Goal: Transaction & Acquisition: Book appointment/travel/reservation

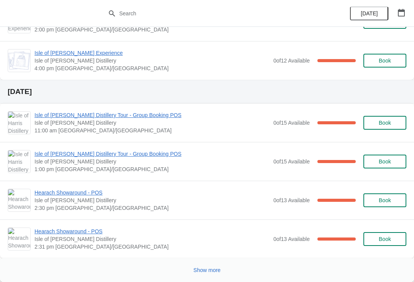
scroll to position [952, 0]
click at [214, 269] on span "Show more" at bounding box center [207, 270] width 27 height 6
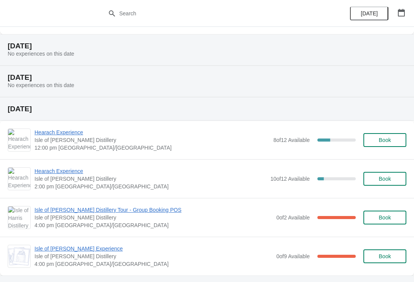
scroll to position [1189, 0]
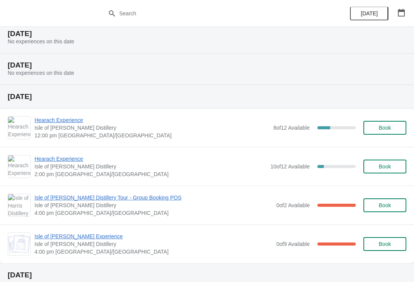
click at [380, 125] on span "Book" at bounding box center [385, 128] width 12 height 6
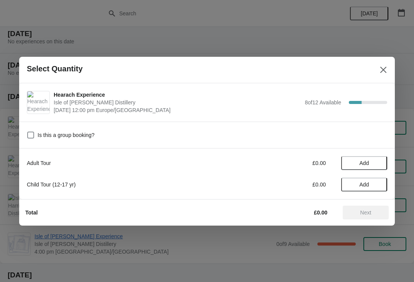
click at [372, 166] on button "Add" at bounding box center [364, 163] width 46 height 14
click at [380, 165] on icon at bounding box center [377, 163] width 8 height 8
click at [370, 212] on span "Next" at bounding box center [365, 212] width 11 height 6
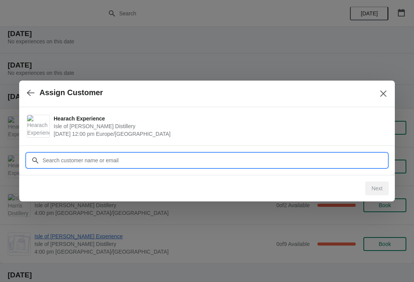
click at [210, 162] on input "Customer" at bounding box center [214, 160] width 345 height 14
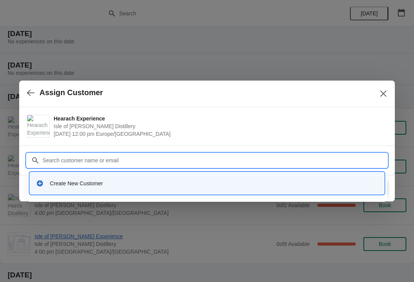
click at [137, 162] on input "Customer" at bounding box center [214, 160] width 345 height 14
type input "[PERSON_NAME]"
click at [189, 185] on div "Create New Customer" at bounding box center [214, 183] width 328 height 8
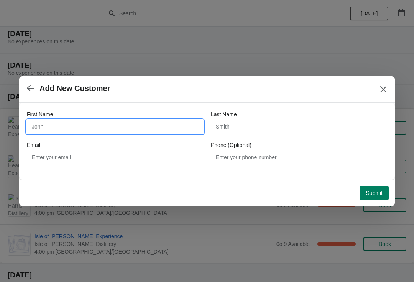
click at [119, 128] on input "First Name" at bounding box center [115, 127] width 176 height 14
type input "Manon"
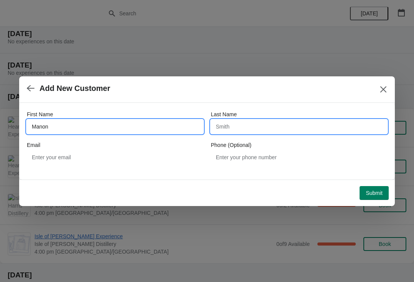
click at [277, 127] on input "Last Name" at bounding box center [299, 127] width 176 height 14
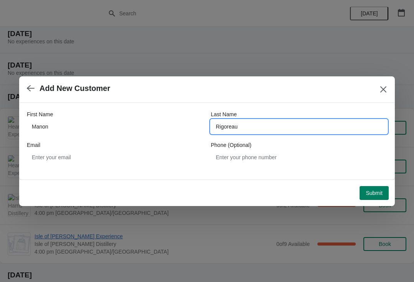
type input "Rigoreau"
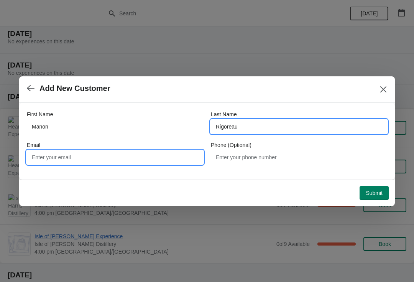
click at [146, 161] on input "Email" at bounding box center [115, 157] width 176 height 14
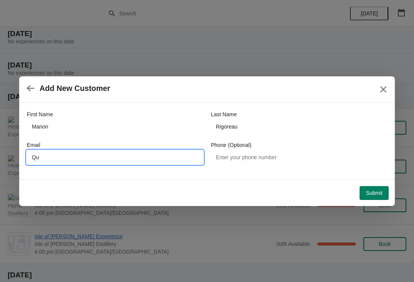
type input "Q"
type input "w"
click at [371, 194] on span "Submit" at bounding box center [374, 193] width 17 height 6
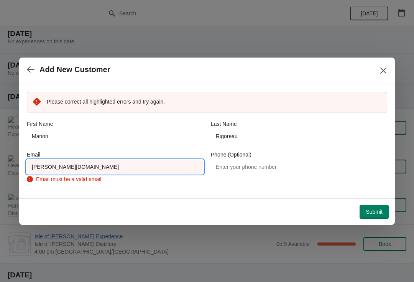
click at [45, 167] on input "[PERSON_NAME][DOMAIN_NAME]" at bounding box center [115, 167] width 176 height 14
click at [37, 170] on input "[PERSON_NAME][DOMAIN_NAME]" at bounding box center [115, 167] width 176 height 14
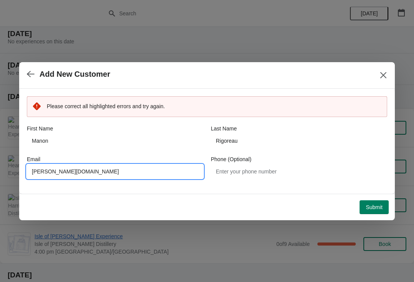
click at [99, 167] on input "[PERSON_NAME][DOMAIN_NAME]" at bounding box center [115, 171] width 176 height 14
type input "[PERSON_NAME][EMAIL_ADDRESS][DOMAIN_NAME]"
click at [380, 208] on span "Submit" at bounding box center [374, 207] width 17 height 6
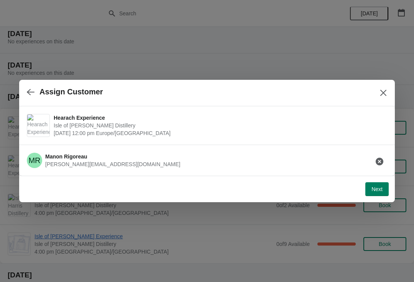
click at [382, 189] on span "Next" at bounding box center [377, 189] width 11 height 6
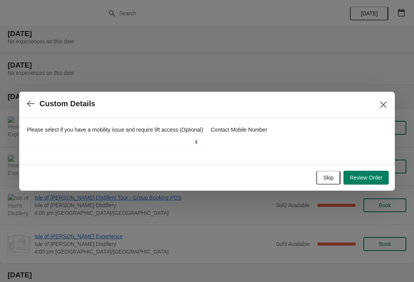
click at [370, 177] on button "Review Order" at bounding box center [366, 178] width 45 height 14
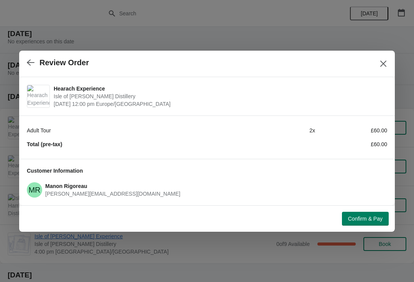
click at [376, 217] on span "Confirm & Pay" at bounding box center [365, 218] width 35 height 6
